Goal: Task Accomplishment & Management: Manage account settings

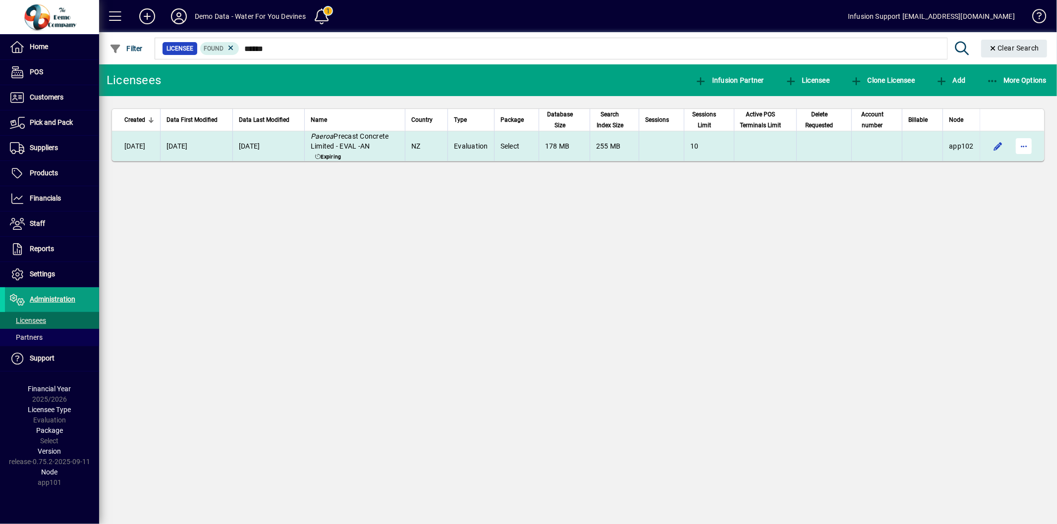
click at [1024, 143] on span "button" at bounding box center [1024, 146] width 24 height 24
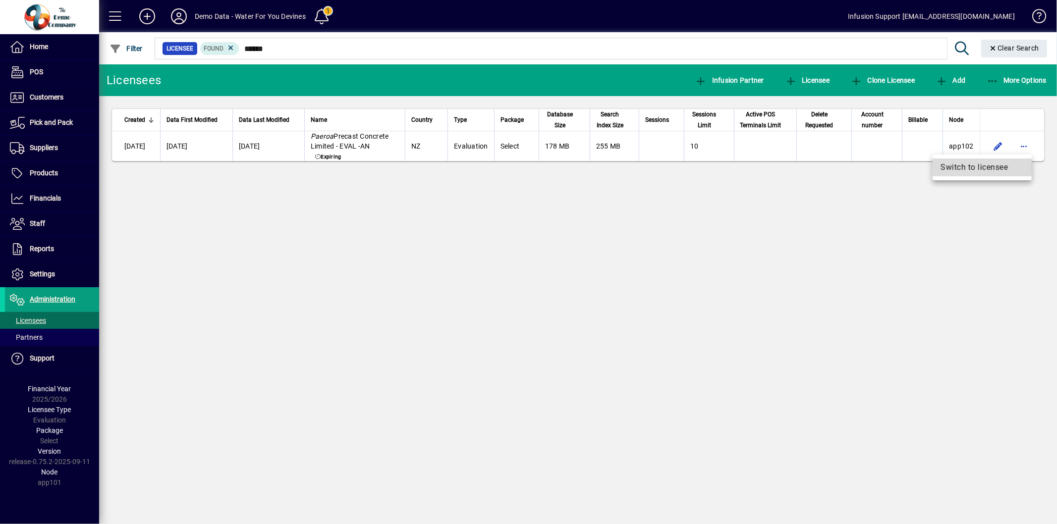
click at [974, 167] on span "Switch to licensee" at bounding box center [981, 168] width 83 height 12
